Goal: Information Seeking & Learning: Learn about a topic

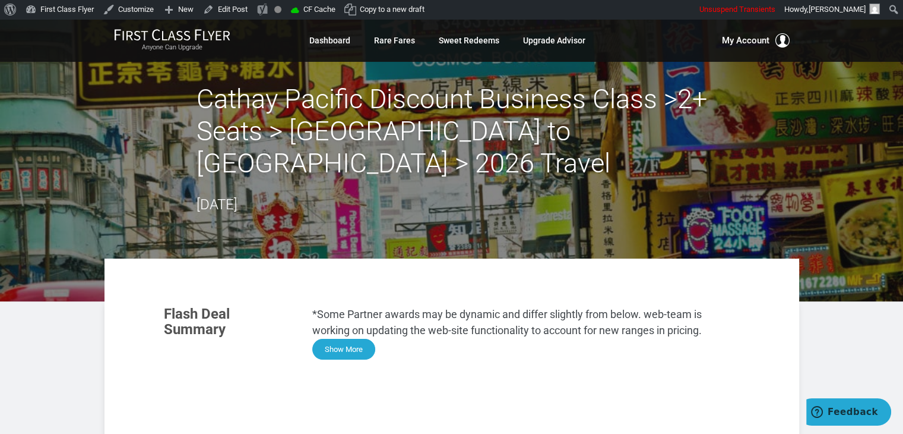
click at [353, 354] on button "Show More" at bounding box center [343, 348] width 63 height 21
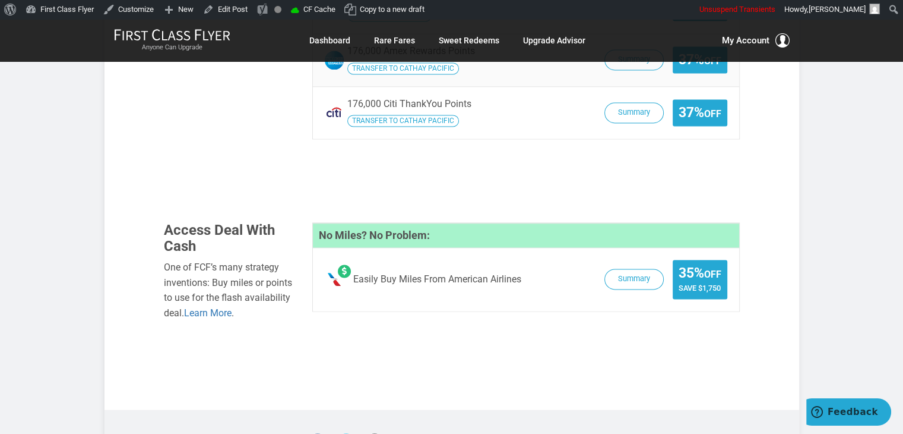
scroll to position [1792, 0]
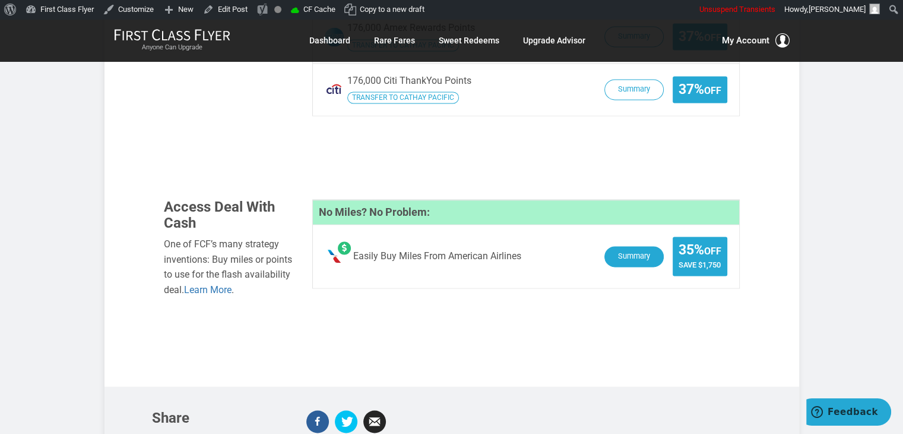
click at [627, 246] on button "Summary" at bounding box center [634, 256] width 59 height 21
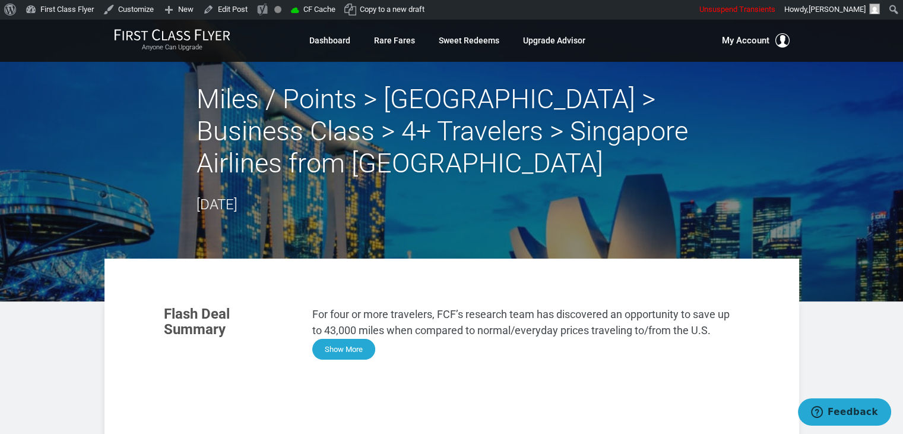
click at [338, 344] on button "Show More" at bounding box center [343, 348] width 63 height 21
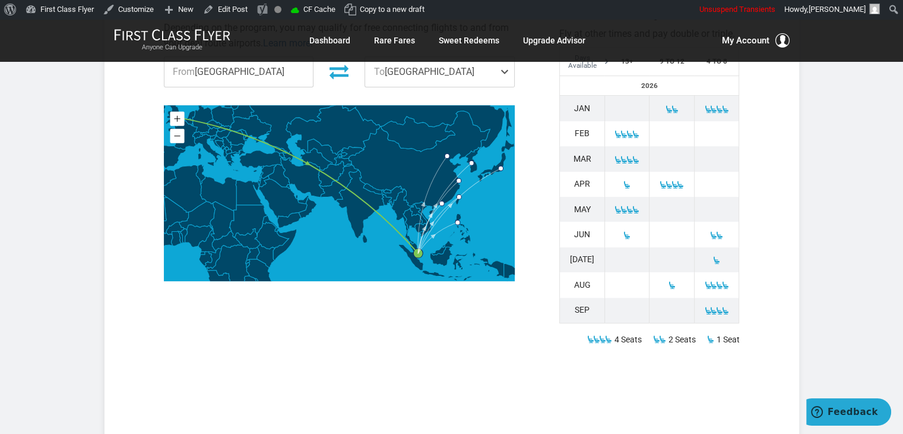
scroll to position [327, 0]
